Goal: Information Seeking & Learning: Find specific fact

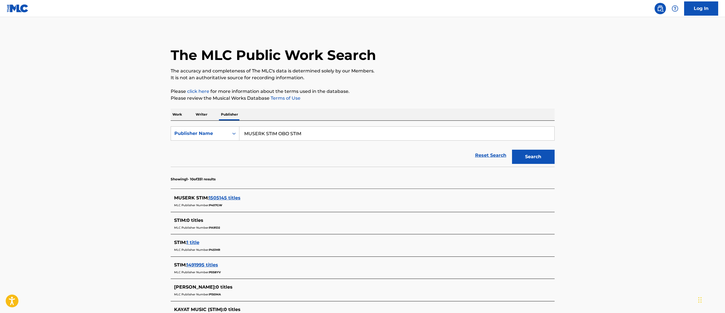
drag, startPoint x: 0, startPoint y: 0, endPoint x: 230, endPoint y: 196, distance: 302.2
click at [230, 196] on span "1505145 titles" at bounding box center [225, 197] width 32 height 5
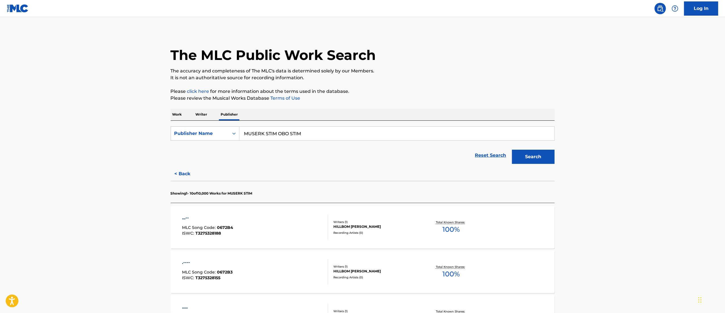
click at [247, 229] on div "...-- MLC Song Code : 0672B4 ISWC : T3275328188" at bounding box center [255, 227] width 146 height 26
click at [214, 135] on div "Publisher Name" at bounding box center [199, 133] width 51 height 7
click at [225, 164] on div "MLC Publisher Number" at bounding box center [205, 162] width 68 height 14
drag, startPoint x: 179, startPoint y: 116, endPoint x: 190, endPoint y: 119, distance: 11.7
click at [178, 117] on p "Work" at bounding box center [177, 115] width 13 height 12
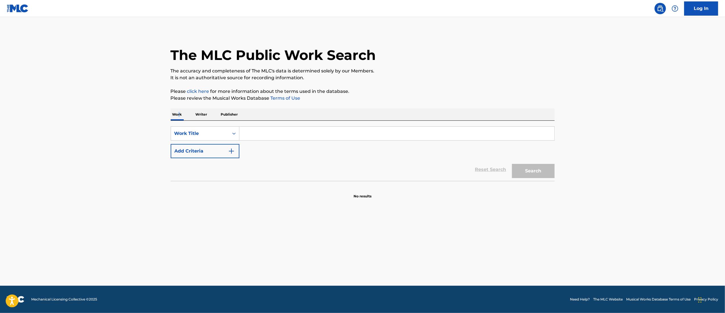
click at [233, 119] on p "Publisher" at bounding box center [229, 115] width 20 height 12
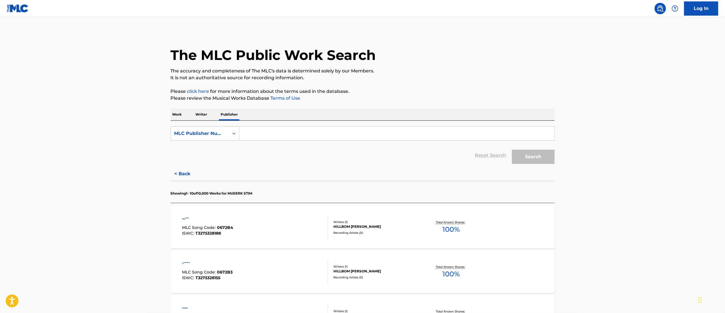
drag, startPoint x: 267, startPoint y: 137, endPoint x: 293, endPoint y: 151, distance: 28.8
click at [267, 137] on input "Search Form" at bounding box center [396, 134] width 315 height 14
paste input "WONDERLAND MUSIC COMPANY INC"
type input "WONDERLAND MUSIC COMPANY INC"
click at [210, 141] on form "SearchWithCriteriaaf9affdf-3961-401e-99ed-82f5c01a91ac MLC Publisher Number WON…" at bounding box center [363, 146] width 384 height 40
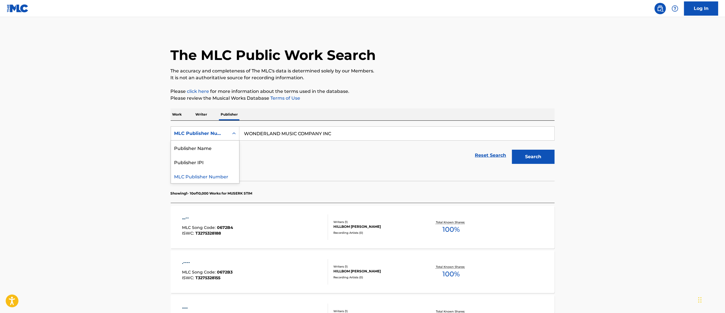
click at [210, 134] on div "MLC Publisher Number" at bounding box center [199, 133] width 51 height 7
click at [206, 147] on div "Publisher Name" at bounding box center [205, 148] width 68 height 14
click at [428, 128] on input "Search Form" at bounding box center [396, 134] width 315 height 14
paste input "WONDERLAND MUSIC COMPANY INC"
type input "WONDERLAND MUSIC COMPANY INC"
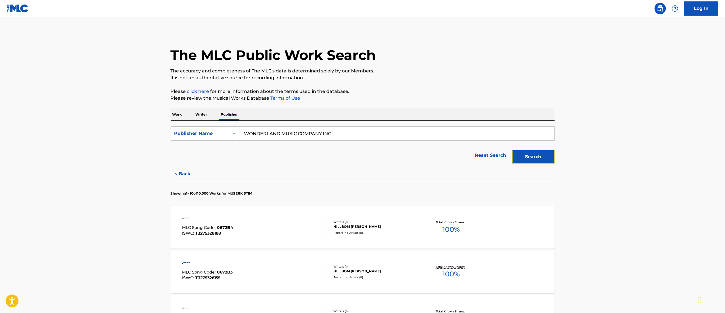
click at [516, 157] on button "Search" at bounding box center [533, 157] width 43 height 14
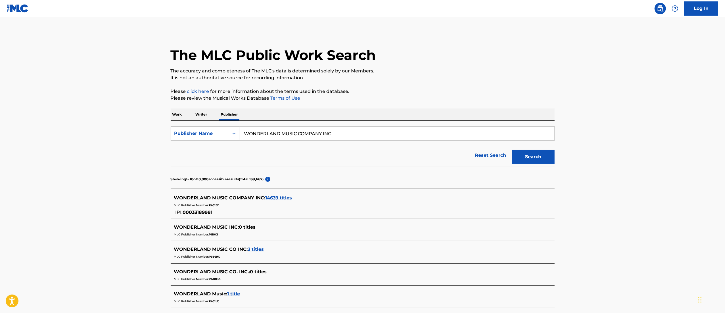
click at [244, 199] on span "WONDERLAND MUSIC COMPANY INC :" at bounding box center [219, 197] width 91 height 5
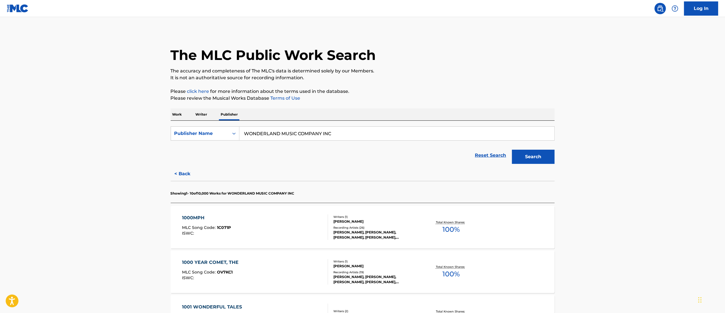
click at [366, 231] on div "[PERSON_NAME], [PERSON_NAME], [PERSON_NAME], [PERSON_NAME], [PERSON_NAME]" at bounding box center [376, 235] width 86 height 10
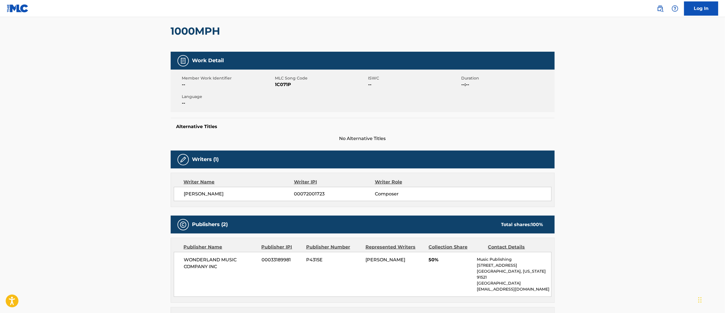
scroll to position [57, 0]
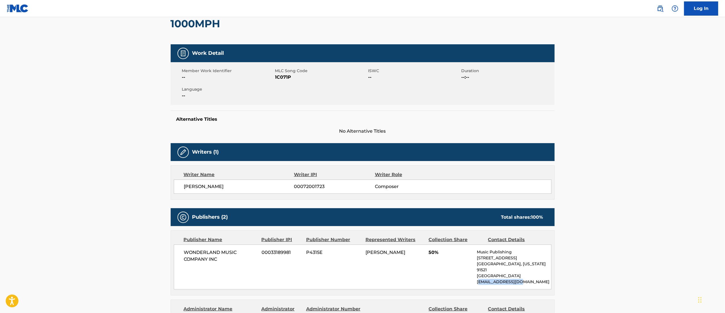
drag, startPoint x: 480, startPoint y: 276, endPoint x: 518, endPoint y: 277, distance: 38.6
click at [518, 279] on p "[EMAIL_ADDRESS][DOMAIN_NAME]" at bounding box center [514, 282] width 74 height 6
click at [465, 273] on div "WONDERLAND MUSIC COMPANY INC 00033189981 P4315E [PERSON_NAME] 50% Music Publish…" at bounding box center [363, 267] width 378 height 45
drag, startPoint x: 475, startPoint y: 275, endPoint x: 535, endPoint y: 277, distance: 60.2
click at [535, 277] on div "WONDERLAND MUSIC COMPANY INC 00033189981 P4315E [PERSON_NAME] 50% Music Publish…" at bounding box center [363, 267] width 378 height 45
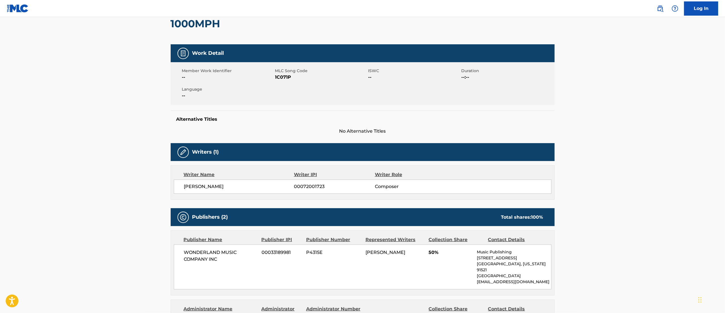
click at [537, 279] on p "[EMAIL_ADDRESS][DOMAIN_NAME]" at bounding box center [514, 282] width 74 height 6
drag, startPoint x: 537, startPoint y: 277, endPoint x: 476, endPoint y: 274, distance: 60.8
click at [476, 274] on div "WONDERLAND MUSIC COMPANY INC 00033189981 P4315E [PERSON_NAME] 50% Music Publish…" at bounding box center [363, 267] width 378 height 45
copy p "[EMAIL_ADDRESS][DOMAIN_NAME]"
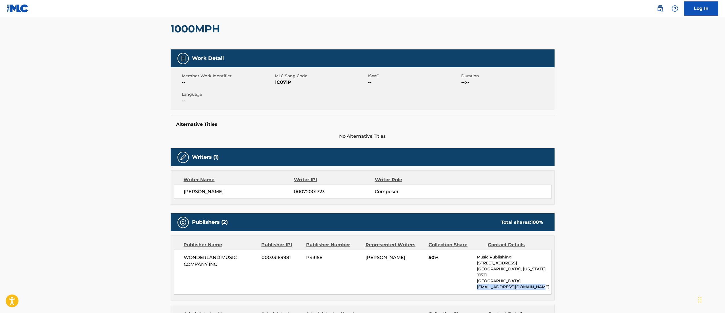
scroll to position [0, 0]
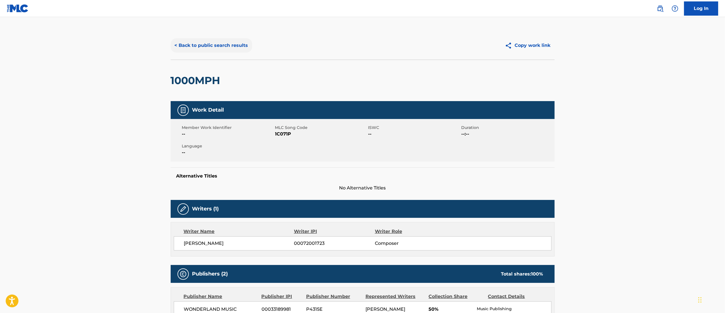
click at [242, 51] on button "< Back to public search results" at bounding box center [212, 45] width 82 height 14
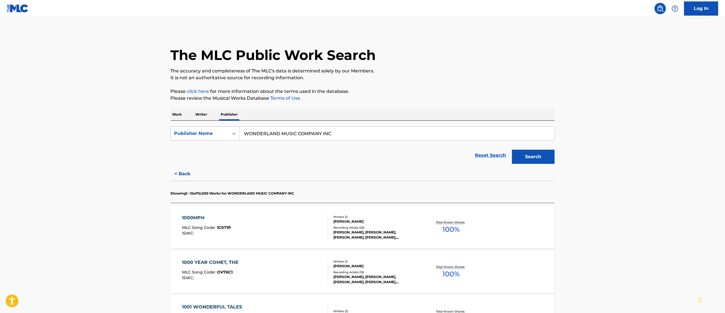
drag, startPoint x: 350, startPoint y: 132, endPoint x: 232, endPoint y: 132, distance: 118.2
click at [229, 132] on div "SearchWithCriteria23557776-64d6-469c-8811-5af39eb04f16 Publisher Name WONDERLAN…" at bounding box center [363, 133] width 384 height 14
paste input "MUSERK STIM OBO STIM"
type input "MUSERK STIM OBO STIM"
click at [517, 153] on button "Search" at bounding box center [533, 157] width 43 height 14
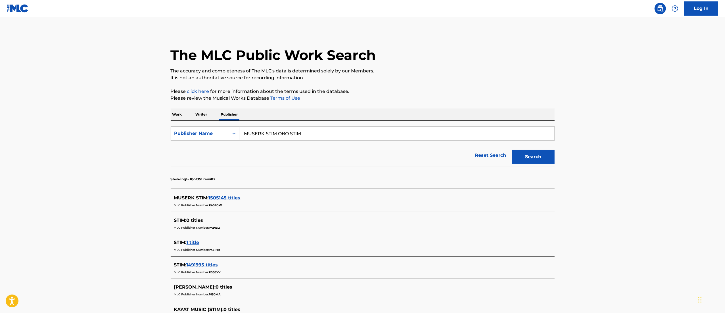
click at [221, 199] on span "1505145 titles" at bounding box center [225, 197] width 32 height 5
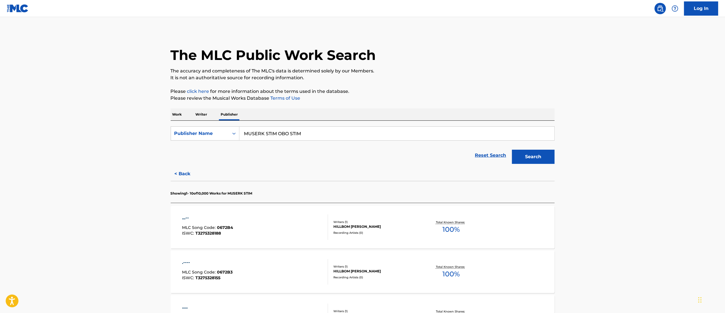
click at [370, 229] on div "HILLBOM [PERSON_NAME]" at bounding box center [376, 226] width 86 height 5
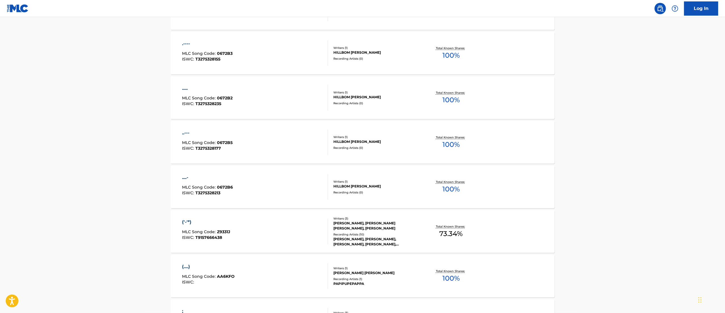
scroll to position [227, 0]
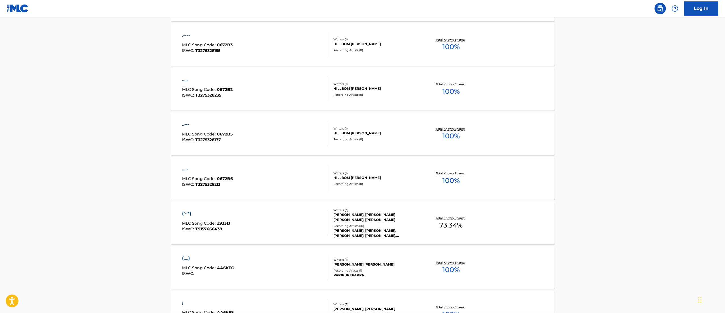
click at [361, 219] on div "[PERSON_NAME], [PERSON_NAME] [PERSON_NAME], [PERSON_NAME]" at bounding box center [376, 217] width 86 height 10
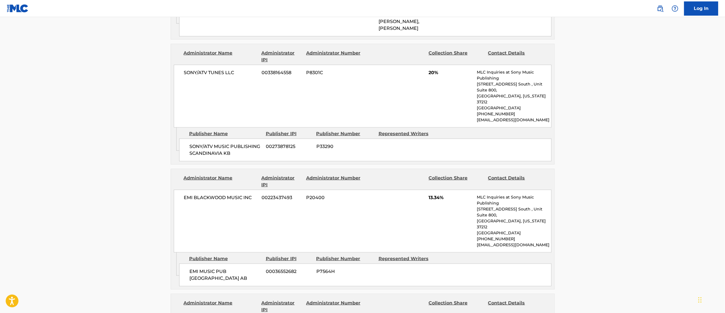
scroll to position [454, 0]
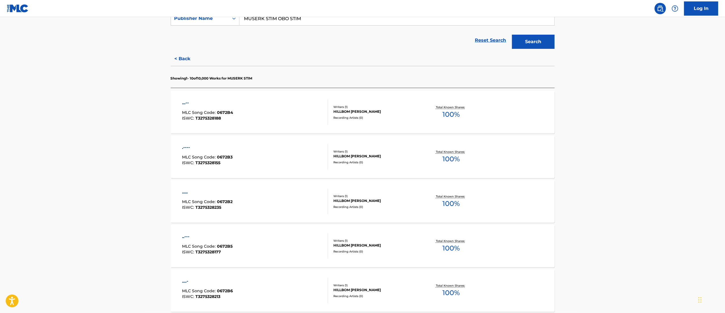
scroll to position [227, 0]
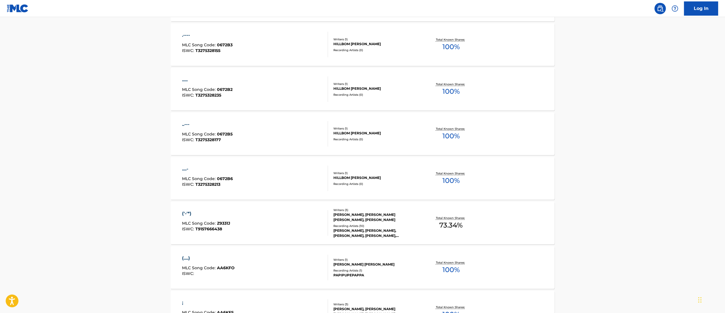
click at [372, 183] on div "Recording Artists ( 0 )" at bounding box center [376, 184] width 86 height 4
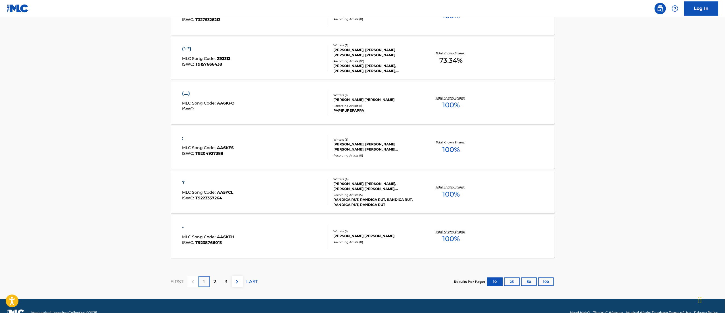
scroll to position [406, 0]
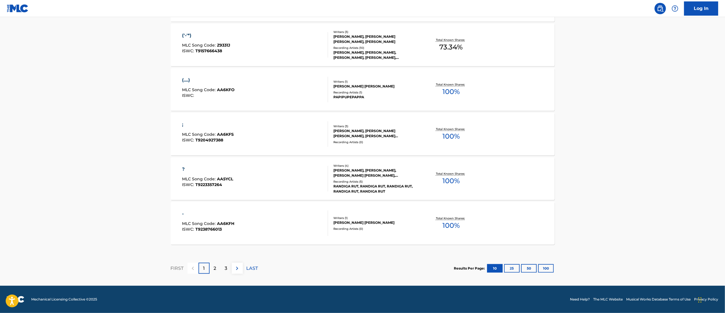
click at [381, 188] on div "RANDIGA RUT, RANDIGA RUT, RANDIGA RUT, RANDIGA RUT, RANDIGA RUT" at bounding box center [376, 189] width 86 height 10
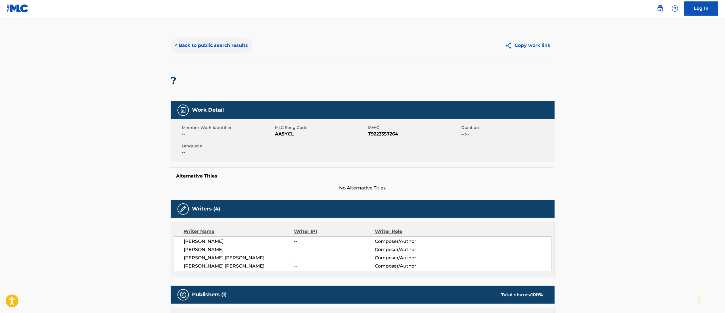
click at [185, 44] on button "< Back to public search results" at bounding box center [212, 45] width 82 height 14
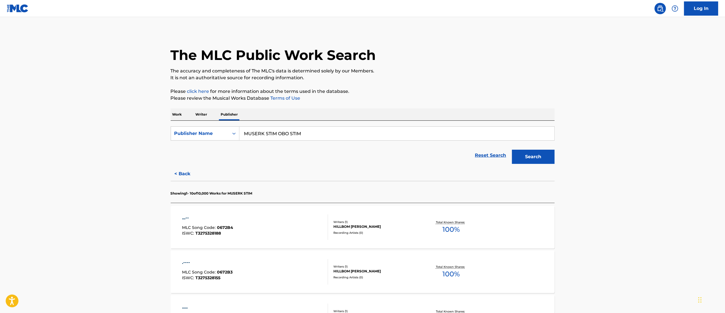
click at [305, 136] on input "MUSERK STIM OBO STIM" at bounding box center [396, 134] width 315 height 14
drag, startPoint x: 305, startPoint y: 136, endPoint x: 245, endPoint y: 132, distance: 60.3
click at [245, 132] on input "MUSERK STIM OBO STIM" at bounding box center [396, 134] width 315 height 14
paste input "Scottish Music"
type input "Scottish Music"
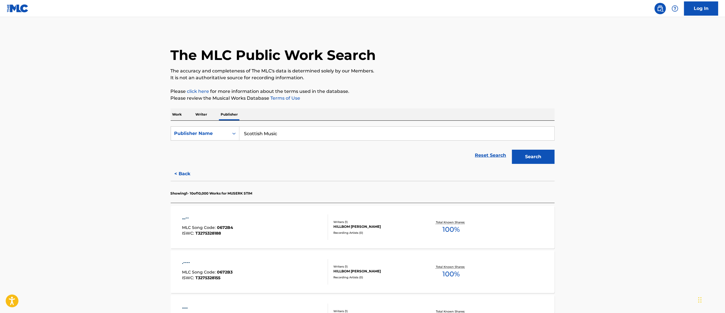
click at [512, 150] on button "Search" at bounding box center [533, 157] width 43 height 14
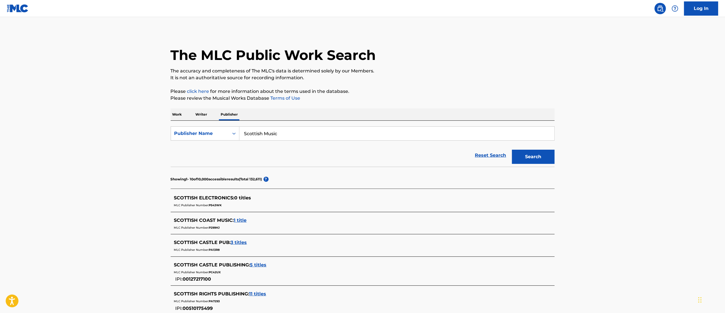
click at [218, 220] on span "SCOTTISH COAST MUSIC :" at bounding box center [204, 220] width 60 height 5
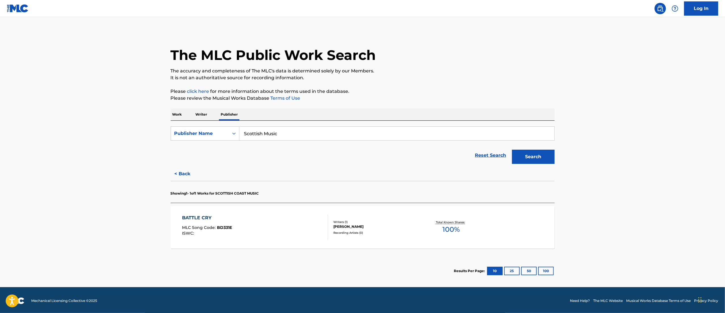
click at [392, 235] on div "Recording Artists ( 0 )" at bounding box center [376, 233] width 86 height 4
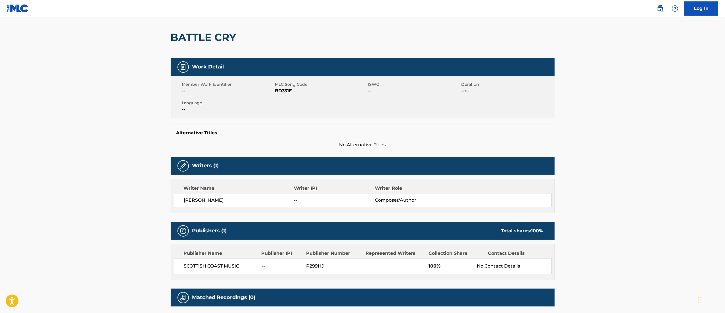
scroll to position [57, 0]
